Goal: Check status: Check status

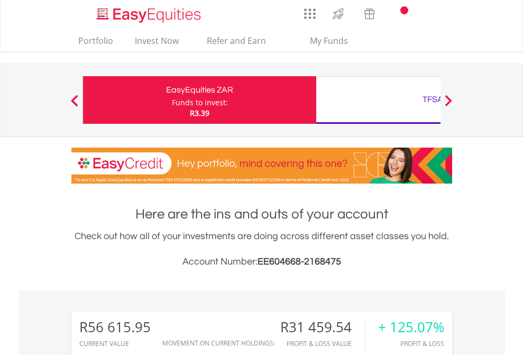
scroll to position [102, 166]
click at [172, 100] on div "Funds to invest:" at bounding box center [200, 102] width 56 height 11
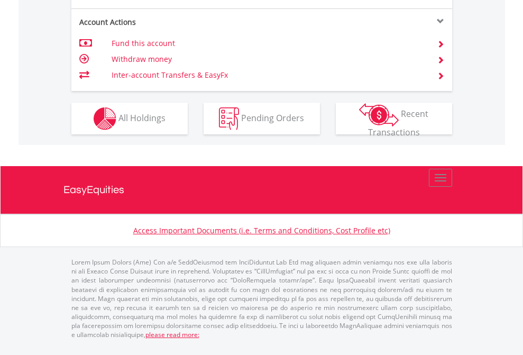
scroll to position [1014, 0]
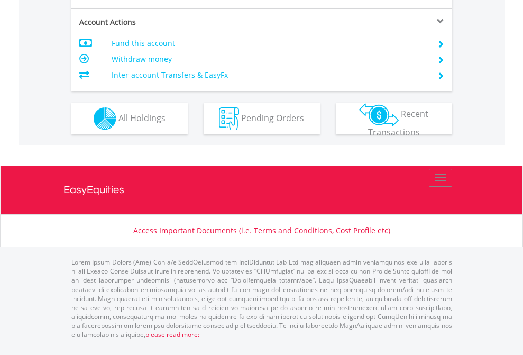
scroll to position [923, 0]
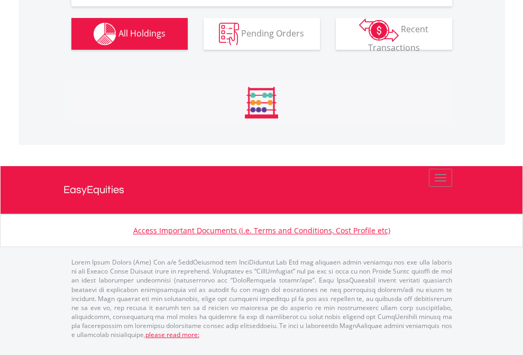
scroll to position [102, 166]
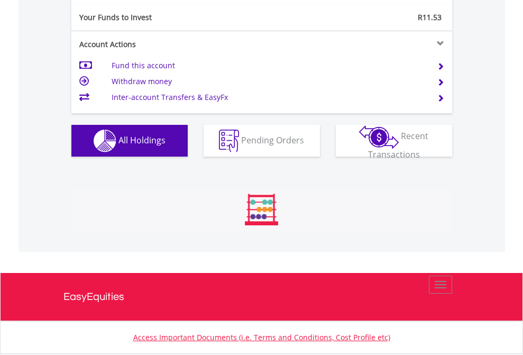
scroll to position [102, 166]
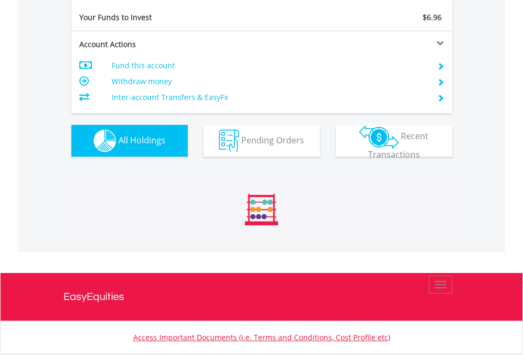
scroll to position [102, 166]
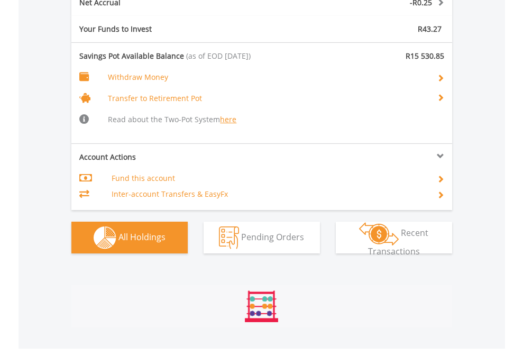
scroll to position [102, 166]
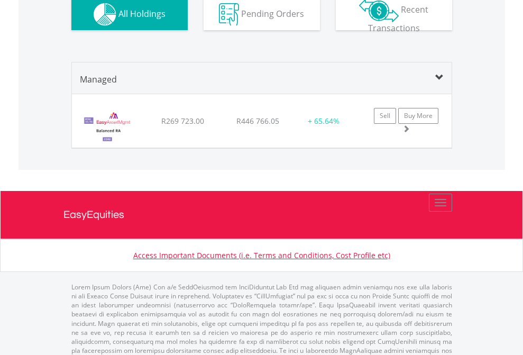
scroll to position [1019, 0]
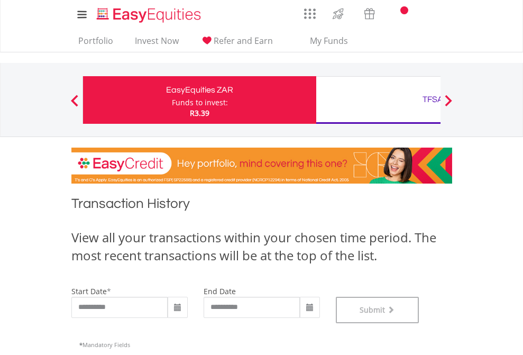
scroll to position [429, 0]
click at [378, 100] on div "TFSA" at bounding box center [433, 99] width 221 height 15
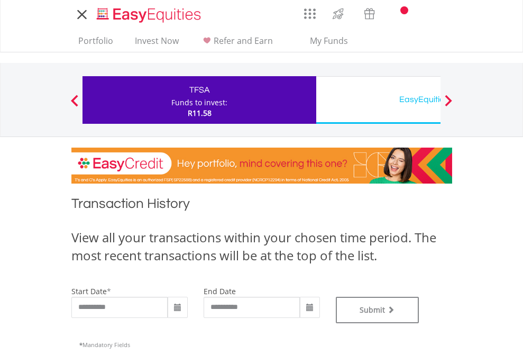
type input "**********"
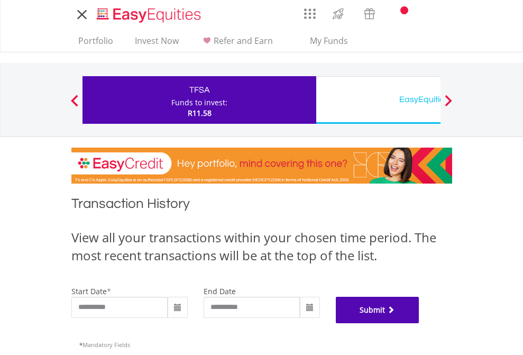
click at [419, 323] on button "Submit" at bounding box center [378, 310] width 84 height 26
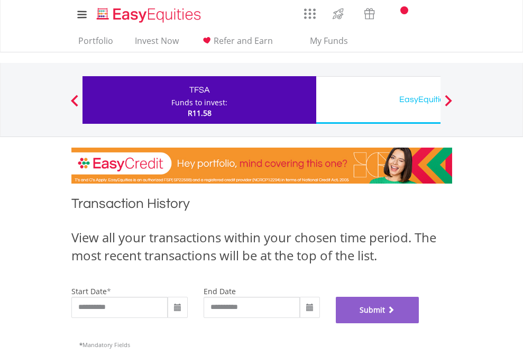
scroll to position [429, 0]
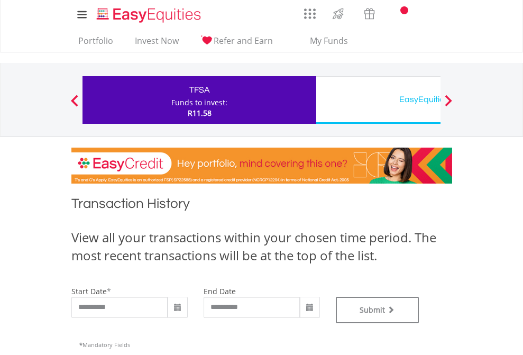
click at [378, 100] on div "EasyEquities USD" at bounding box center [433, 99] width 221 height 15
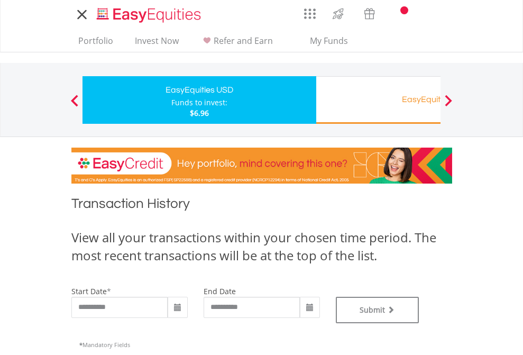
type input "**********"
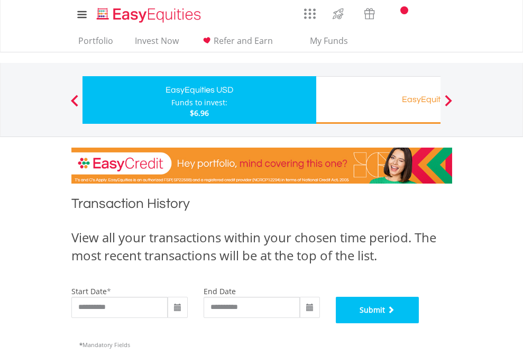
click at [419, 323] on button "Submit" at bounding box center [378, 310] width 84 height 26
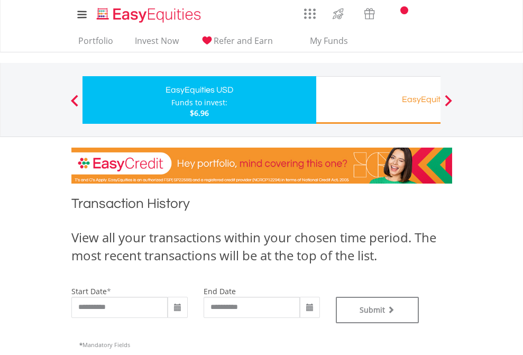
click at [378, 100] on div "EasyEquities RA" at bounding box center [433, 99] width 221 height 15
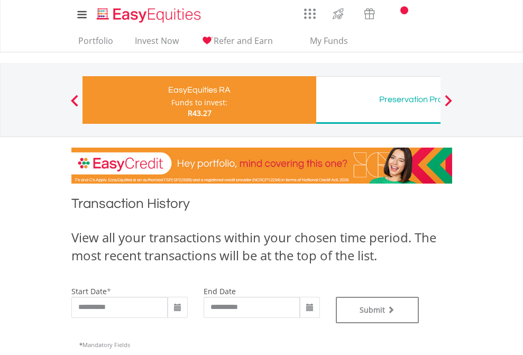
type input "**********"
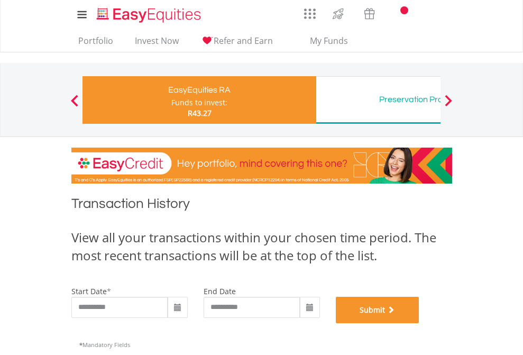
click at [419, 323] on button "Submit" at bounding box center [378, 310] width 84 height 26
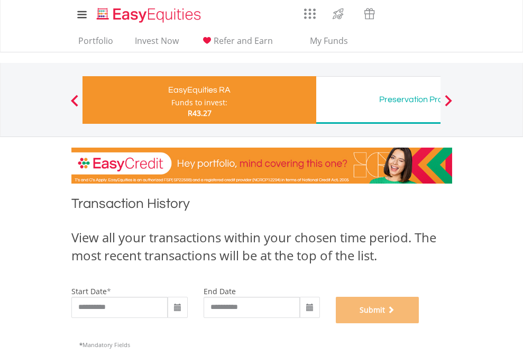
scroll to position [429, 0]
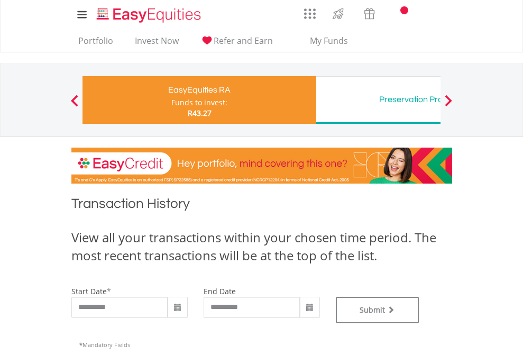
click at [378, 100] on div "Preservation Provident Fund" at bounding box center [433, 99] width 221 height 15
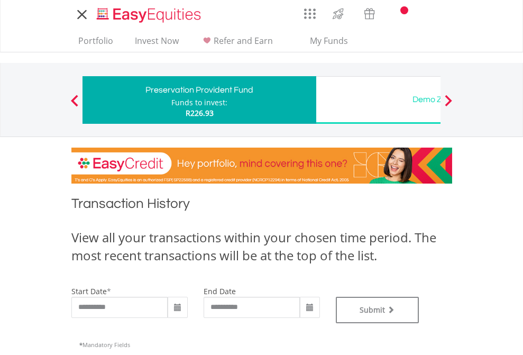
type input "**********"
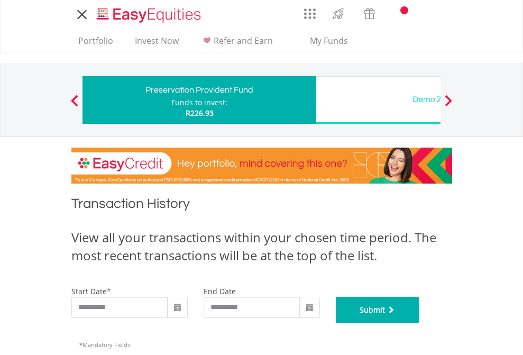
click at [419, 323] on button "Submit" at bounding box center [378, 310] width 84 height 26
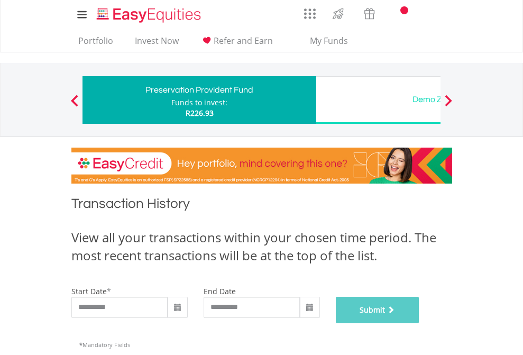
scroll to position [429, 0]
